Goal: Check status: Check status

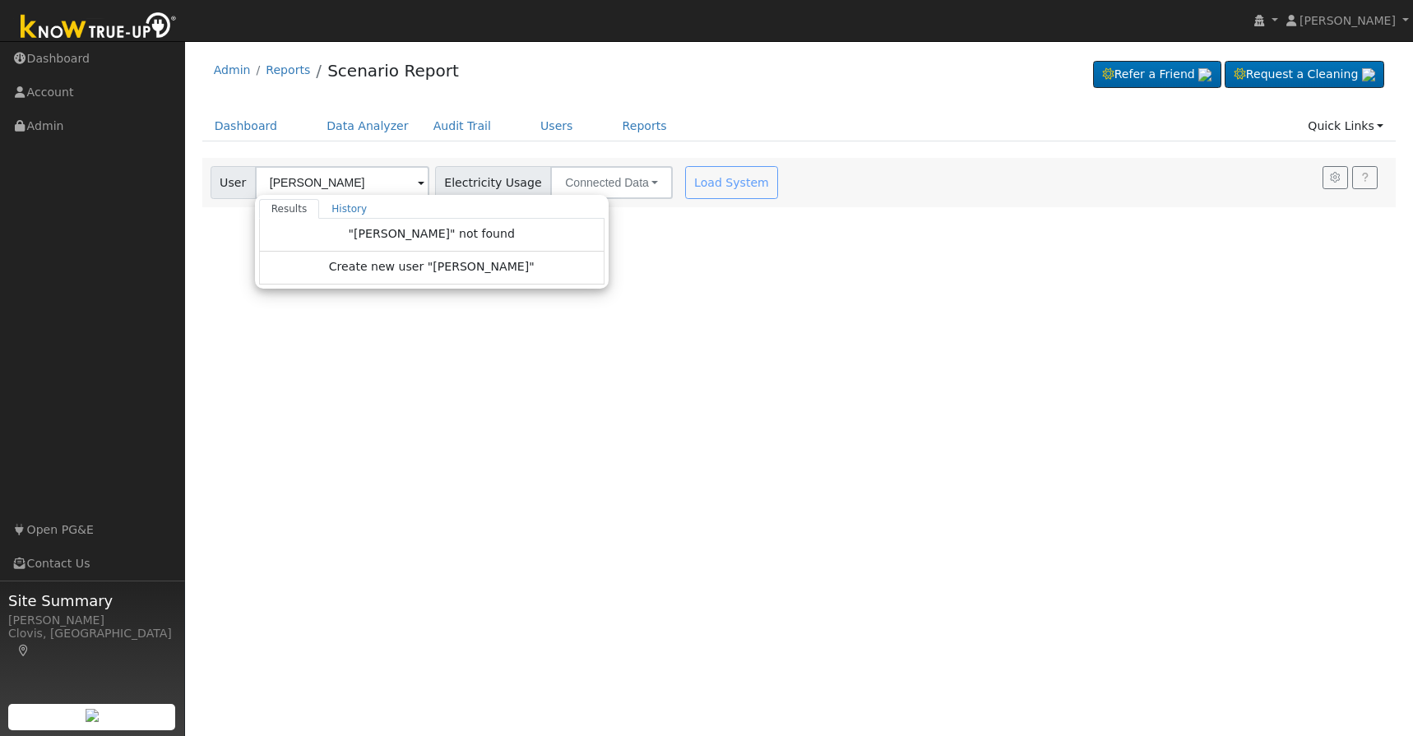
click at [288, 178] on input "[PERSON_NAME]" at bounding box center [342, 182] width 174 height 33
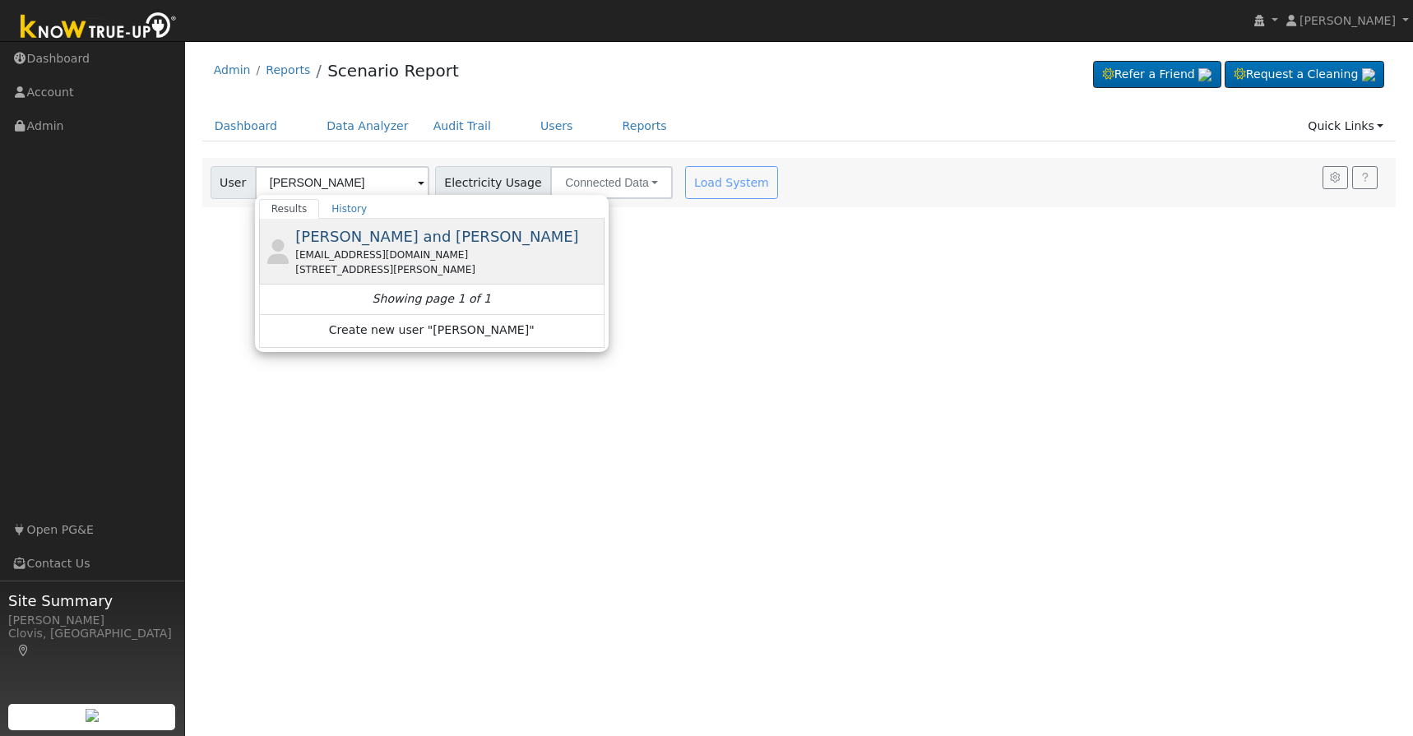
click at [308, 244] on span "[PERSON_NAME] and [PERSON_NAME]" at bounding box center [436, 236] width 283 height 17
type input "[PERSON_NAME] and [PERSON_NAME]"
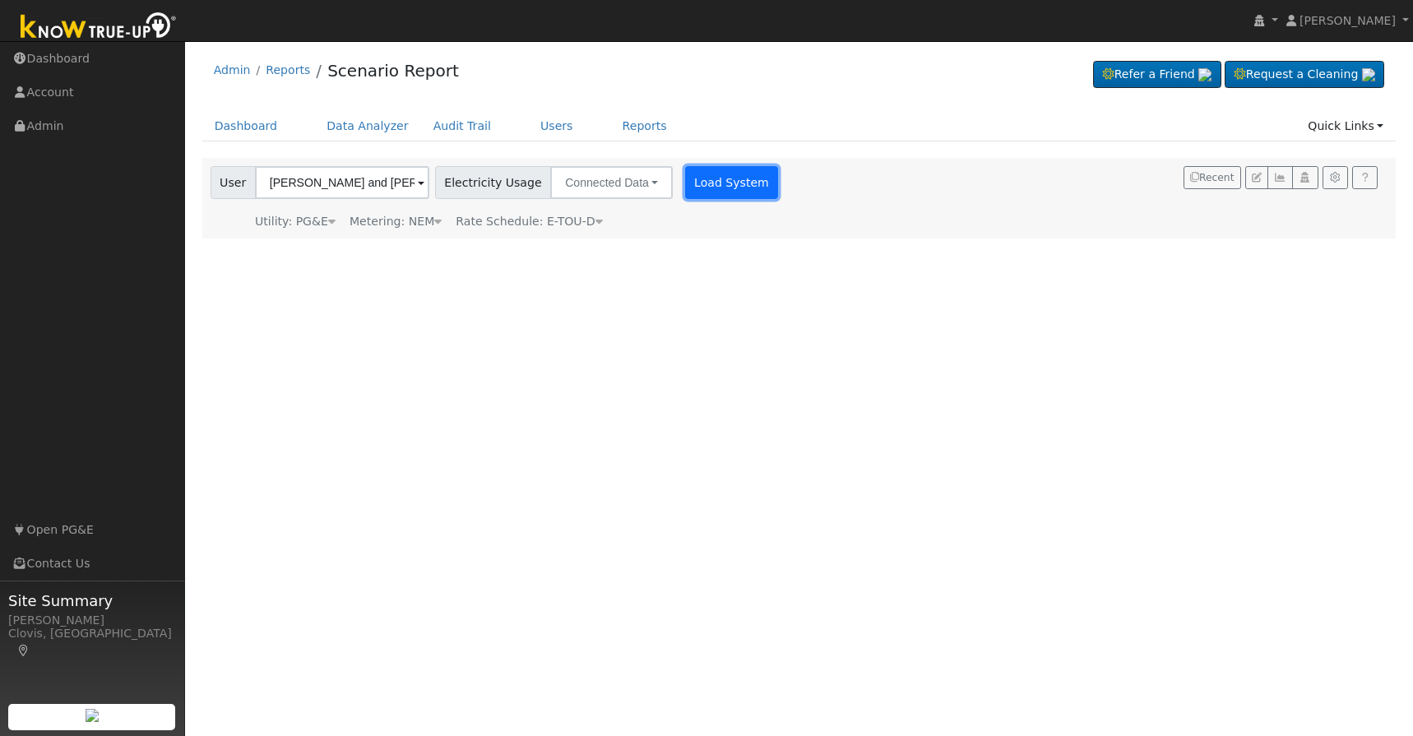
click at [689, 179] on button "Load System" at bounding box center [732, 182] width 94 height 33
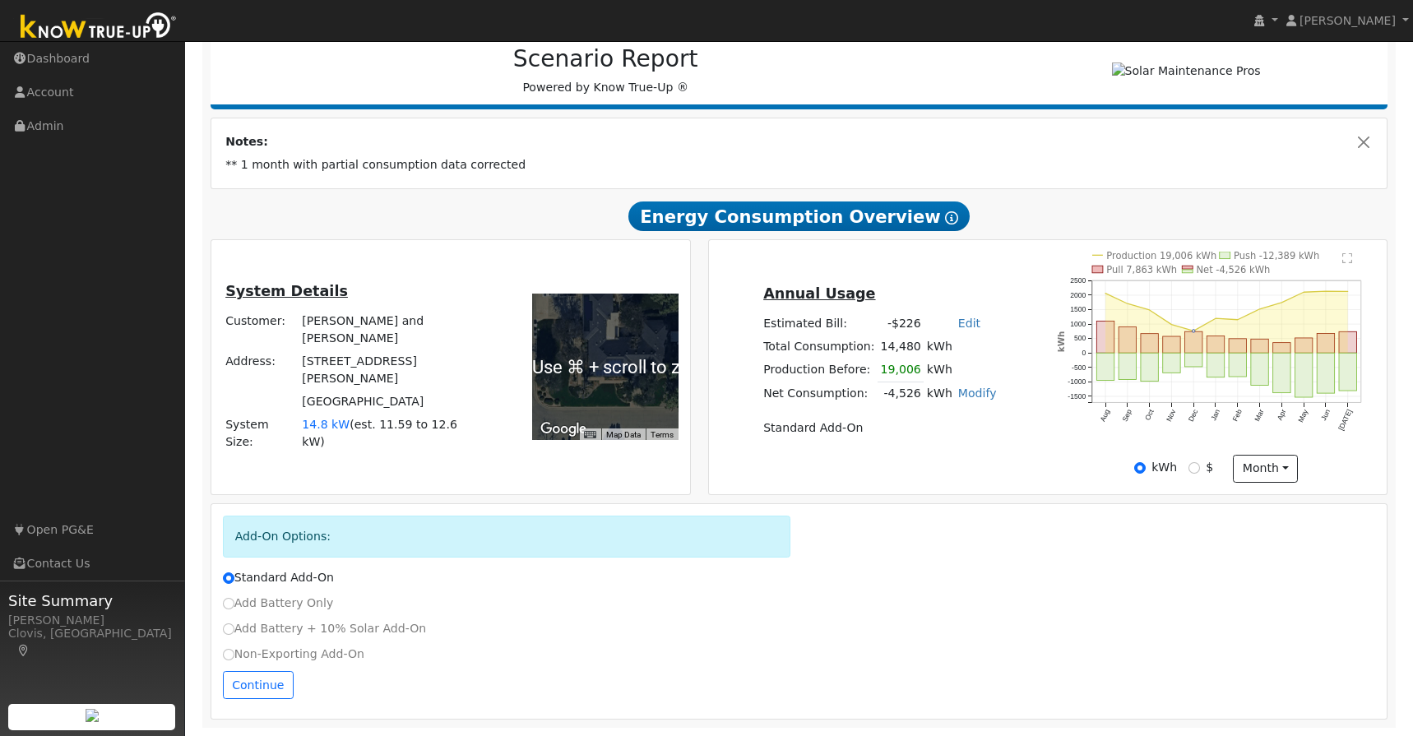
scroll to position [221, 0]
